Goal: Transaction & Acquisition: Purchase product/service

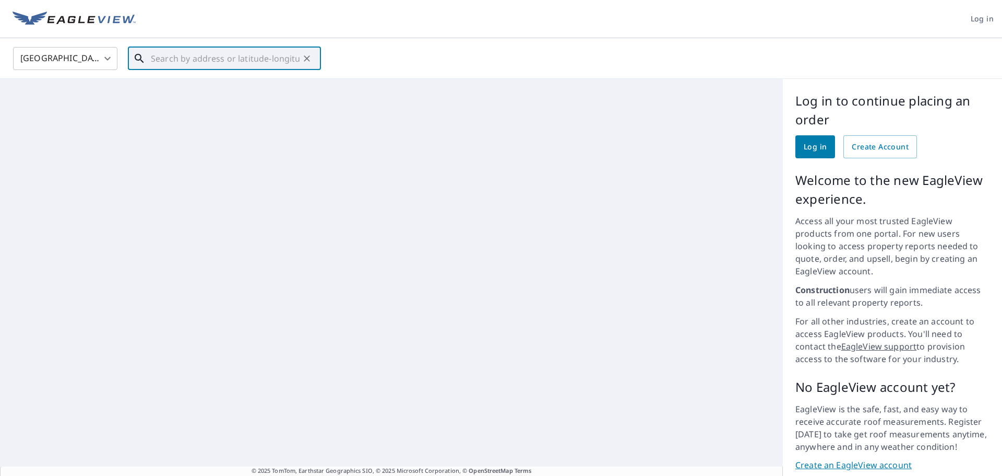
click at [182, 56] on input "text" at bounding box center [225, 58] width 149 height 29
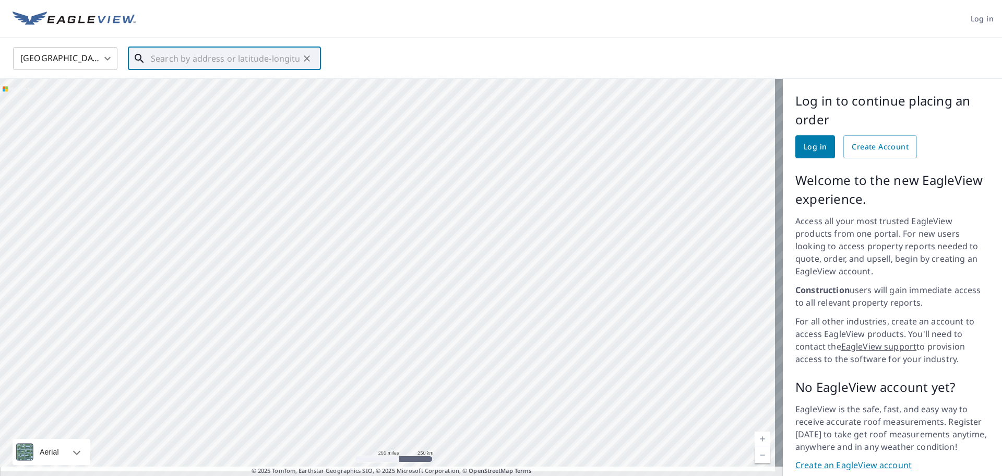
click at [194, 67] on input "text" at bounding box center [225, 58] width 149 height 29
click at [178, 93] on span "1307 Plantation Dr" at bounding box center [231, 88] width 164 height 13
type input "[STREET_ADDRESS][PERSON_NAME]"
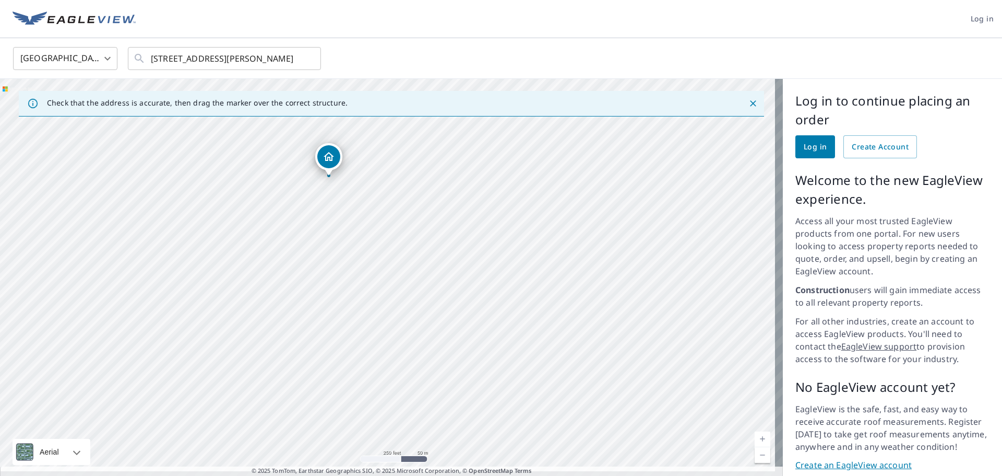
drag, startPoint x: 453, startPoint y: 297, endPoint x: 394, endPoint y: 199, distance: 114.1
click at [394, 199] on div "[STREET_ADDRESS][PERSON_NAME]" at bounding box center [391, 281] width 783 height 405
drag, startPoint x: 475, startPoint y: 338, endPoint x: 438, endPoint y: 250, distance: 95.7
click at [438, 250] on div "[STREET_ADDRESS][PERSON_NAME]" at bounding box center [391, 281] width 783 height 405
drag, startPoint x: 440, startPoint y: 206, endPoint x: 533, endPoint y: 390, distance: 206.2
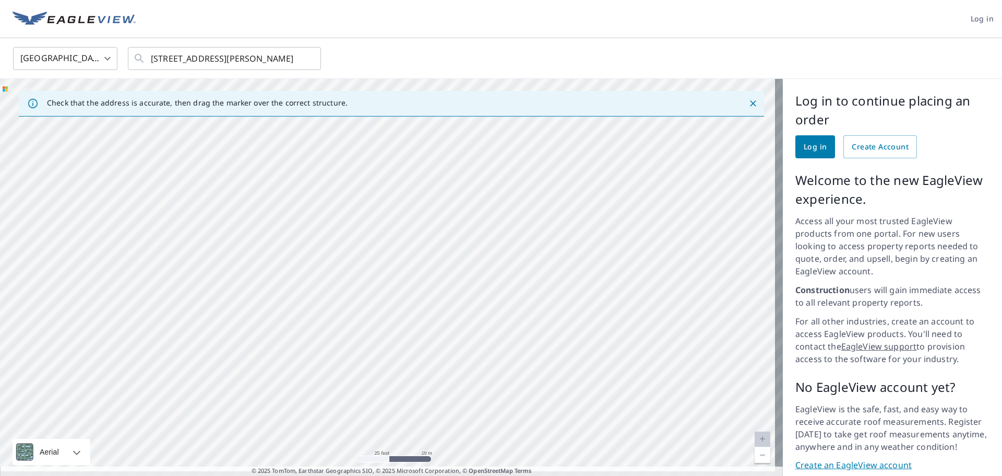
click at [533, 390] on div "[STREET_ADDRESS][PERSON_NAME]" at bounding box center [391, 281] width 783 height 405
click at [367, 203] on div "[STREET_ADDRESS][PERSON_NAME]" at bounding box center [391, 281] width 783 height 405
drag, startPoint x: 545, startPoint y: 292, endPoint x: 431, endPoint y: 173, distance: 164.7
click at [431, 173] on div "[STREET_ADDRESS][PERSON_NAME]" at bounding box center [391, 281] width 783 height 405
drag, startPoint x: 373, startPoint y: 145, endPoint x: 454, endPoint y: 266, distance: 145.7
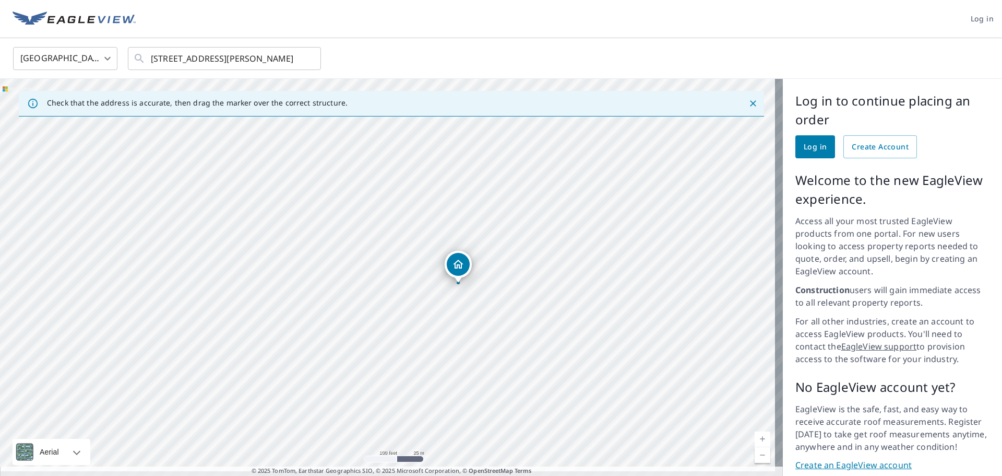
click at [454, 266] on div "[STREET_ADDRESS][PERSON_NAME]" at bounding box center [391, 281] width 783 height 405
click at [861, 145] on span "Create Account" at bounding box center [880, 146] width 57 height 13
